Goal: Task Accomplishment & Management: Complete application form

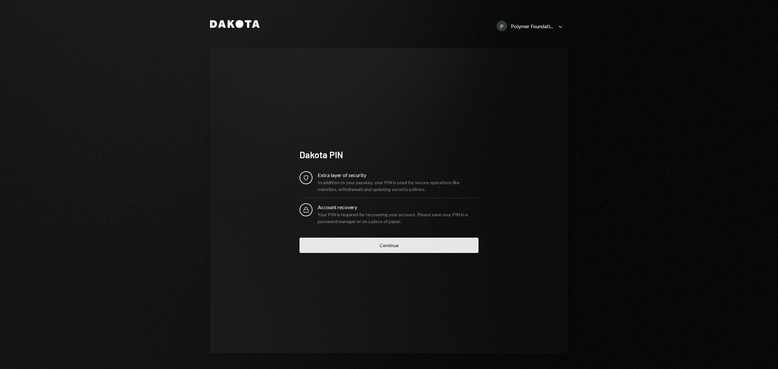
click at [384, 251] on button "Continue" at bounding box center [388, 245] width 179 height 15
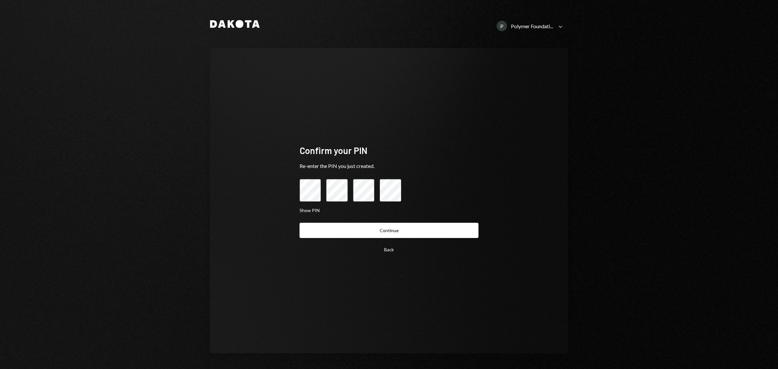
click at [366, 222] on form "Show PIN Back Continue" at bounding box center [388, 218] width 179 height 78
click at [366, 232] on button "Continue" at bounding box center [388, 230] width 179 height 15
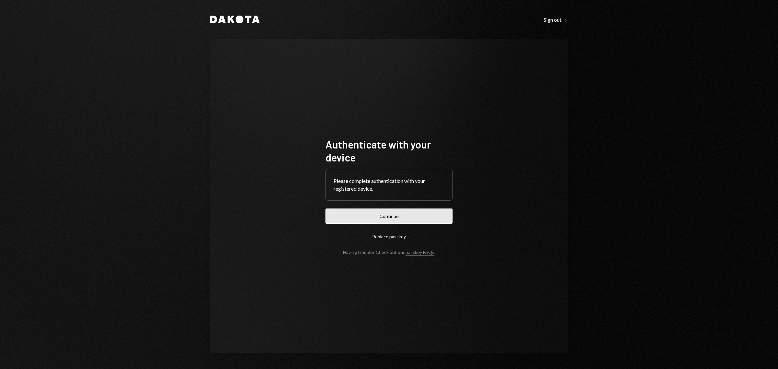
click at [373, 215] on button "Continue" at bounding box center [388, 215] width 127 height 15
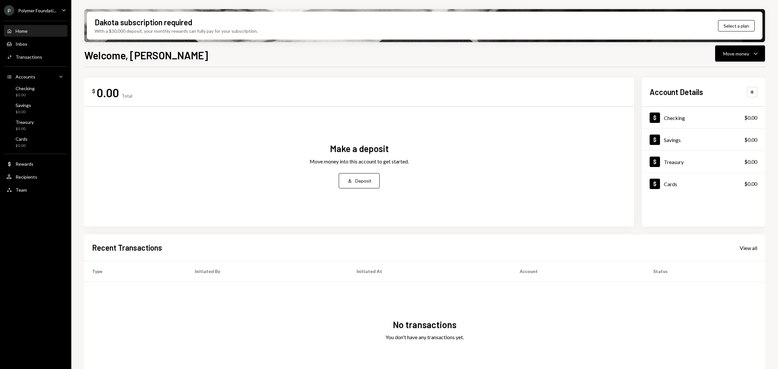
click at [52, 8] on div "Polymer Foundati..." at bounding box center [37, 11] width 38 height 6
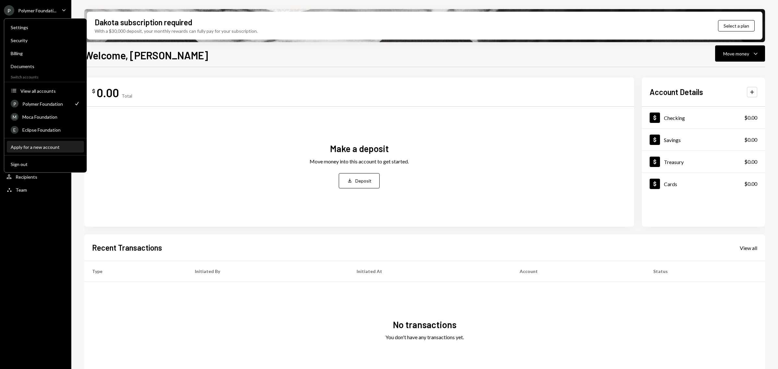
click at [41, 148] on div "Apply for a new account" at bounding box center [45, 147] width 69 height 6
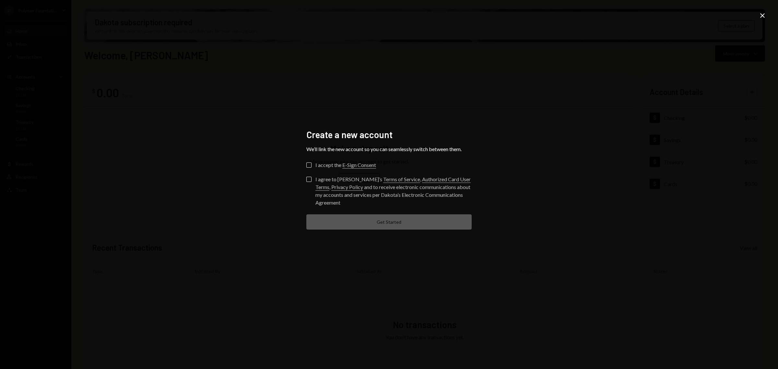
click at [622, 15] on div "Create a new account We’ll link the new account so you can seamlessly switch be…" at bounding box center [389, 184] width 778 height 369
click at [622, 13] on icon "Close" at bounding box center [762, 16] width 8 height 8
